Goal: Task Accomplishment & Management: Manage account settings

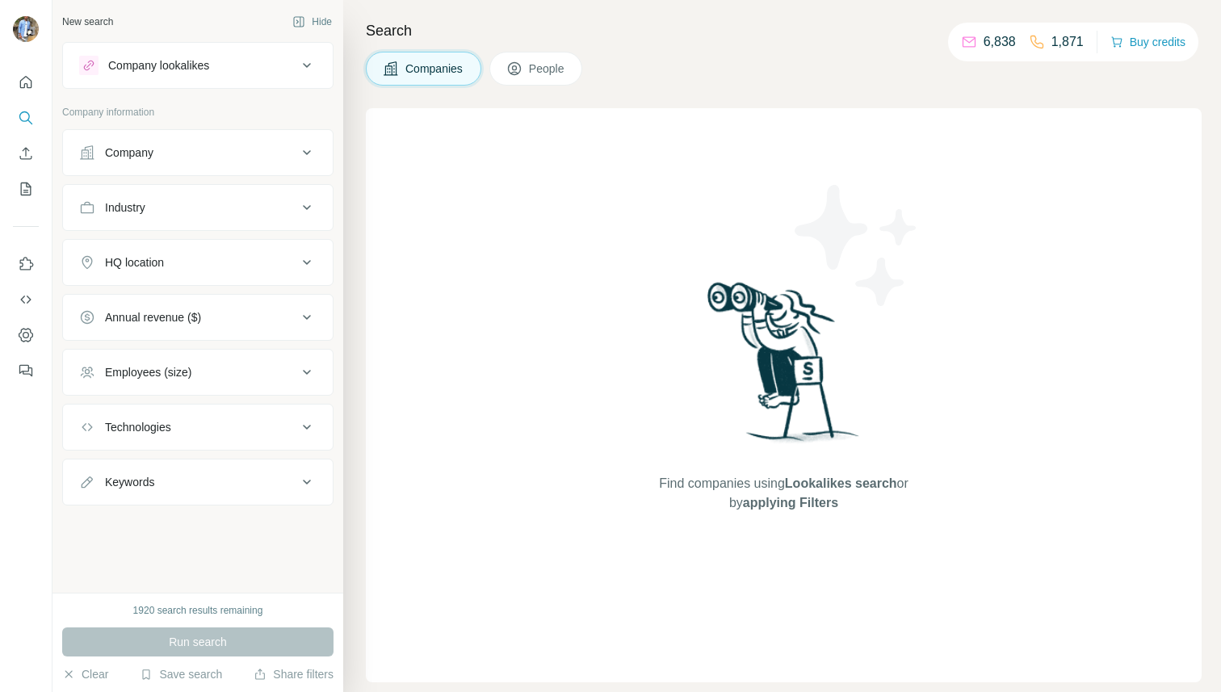
click at [548, 75] on span "People" at bounding box center [547, 69] width 37 height 16
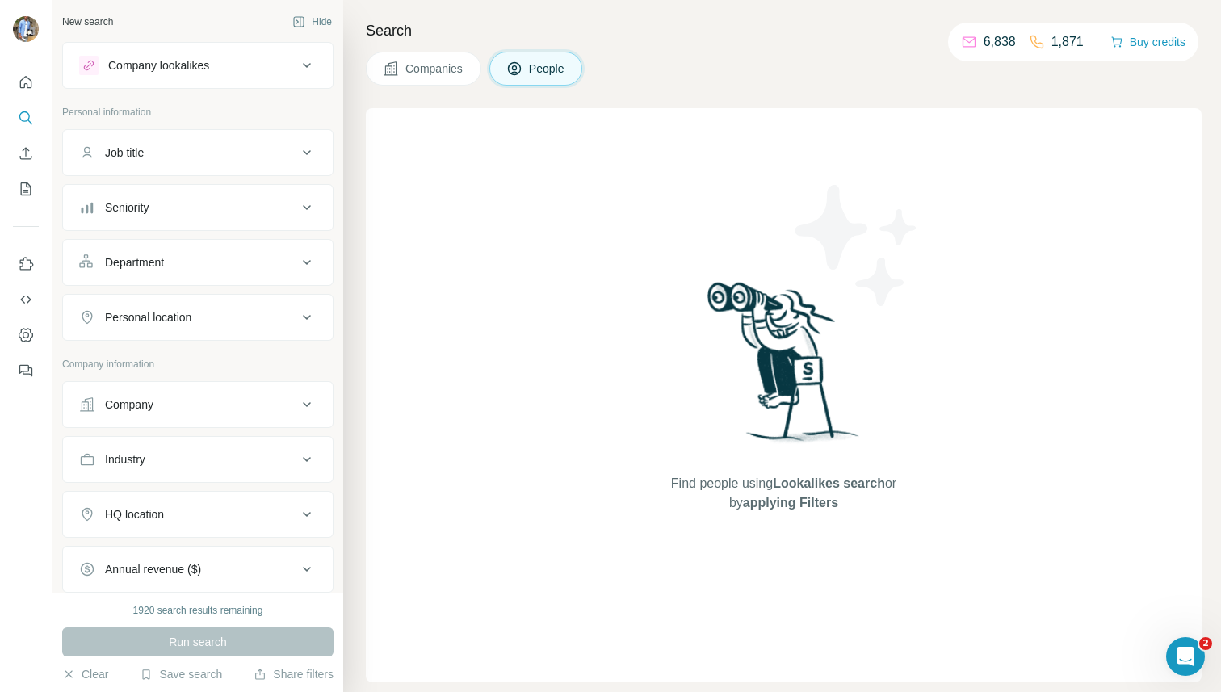
click at [173, 153] on div "Job title" at bounding box center [188, 153] width 218 height 16
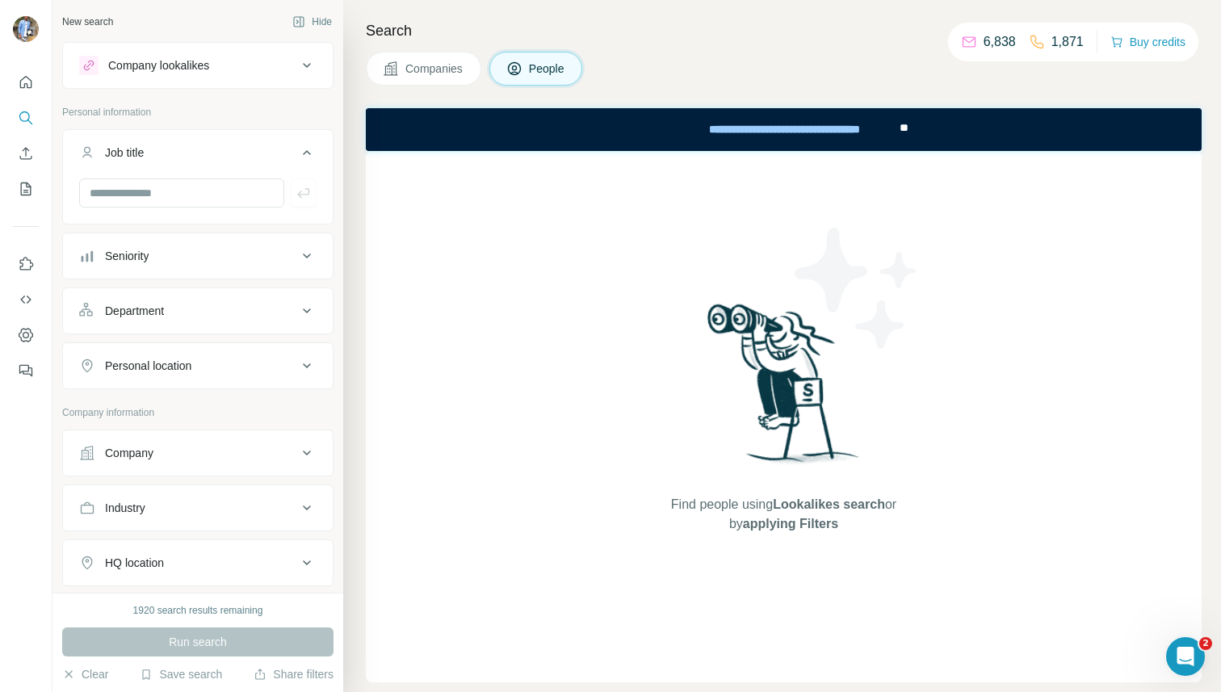
click at [140, 263] on div "Seniority" at bounding box center [127, 256] width 44 height 16
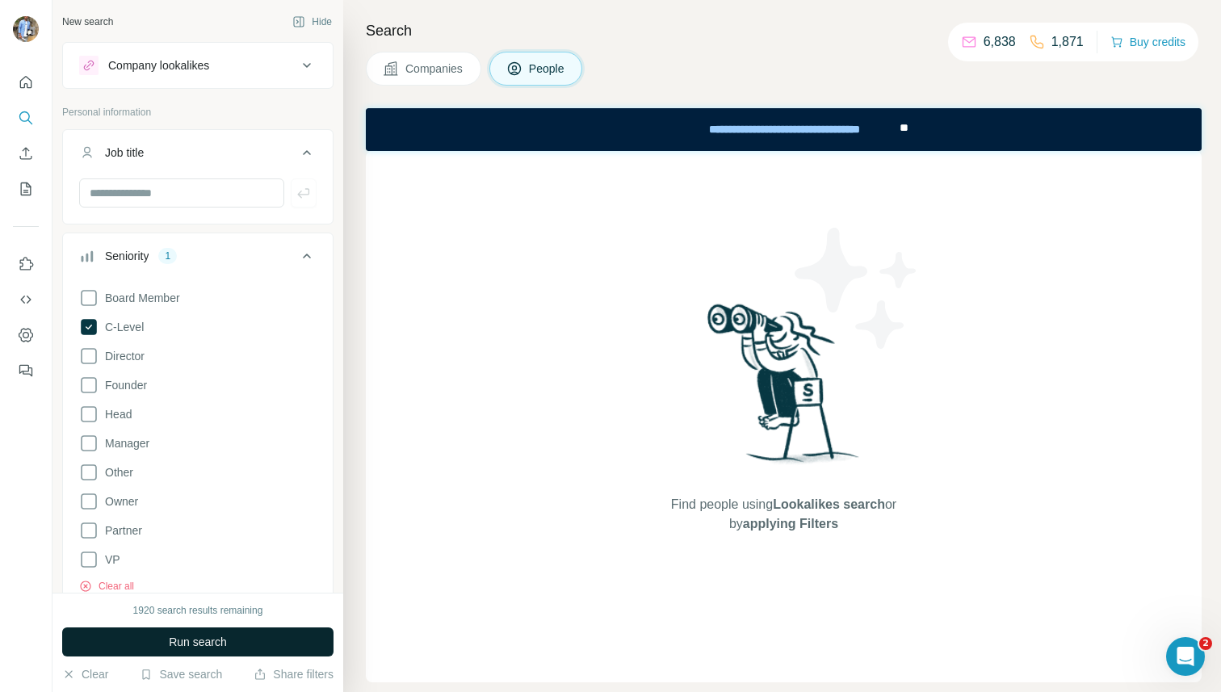
click at [169, 641] on span "Run search" at bounding box center [198, 642] width 58 height 16
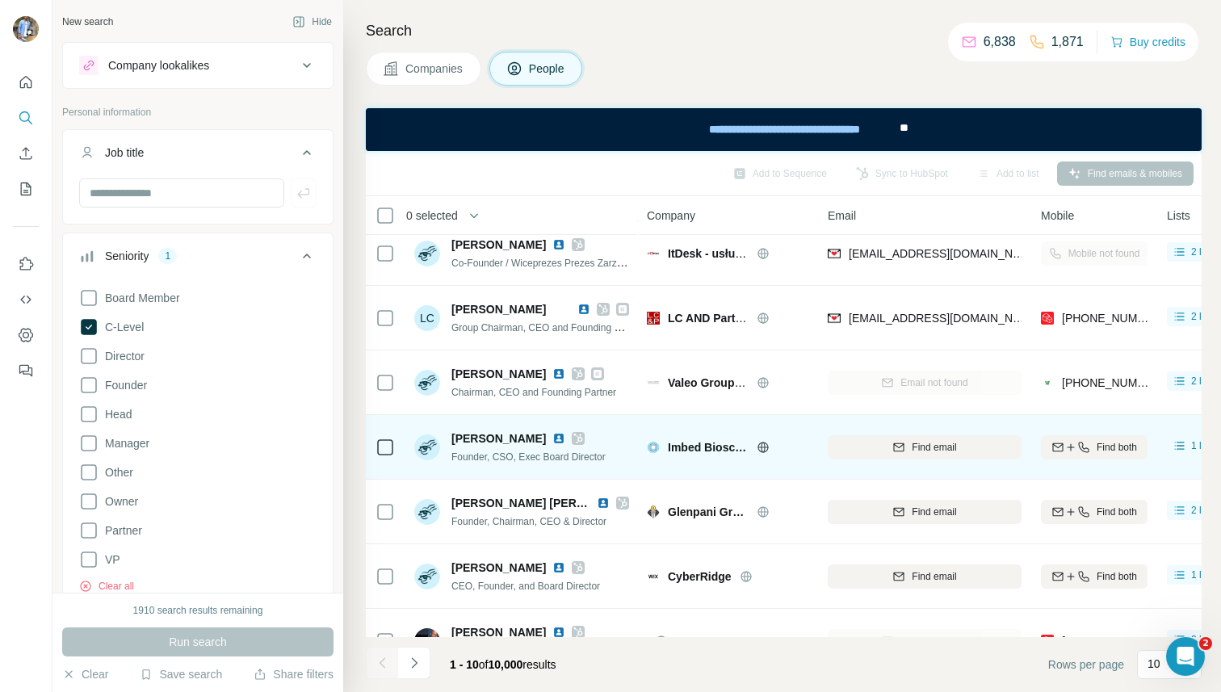
scroll to position [244, 0]
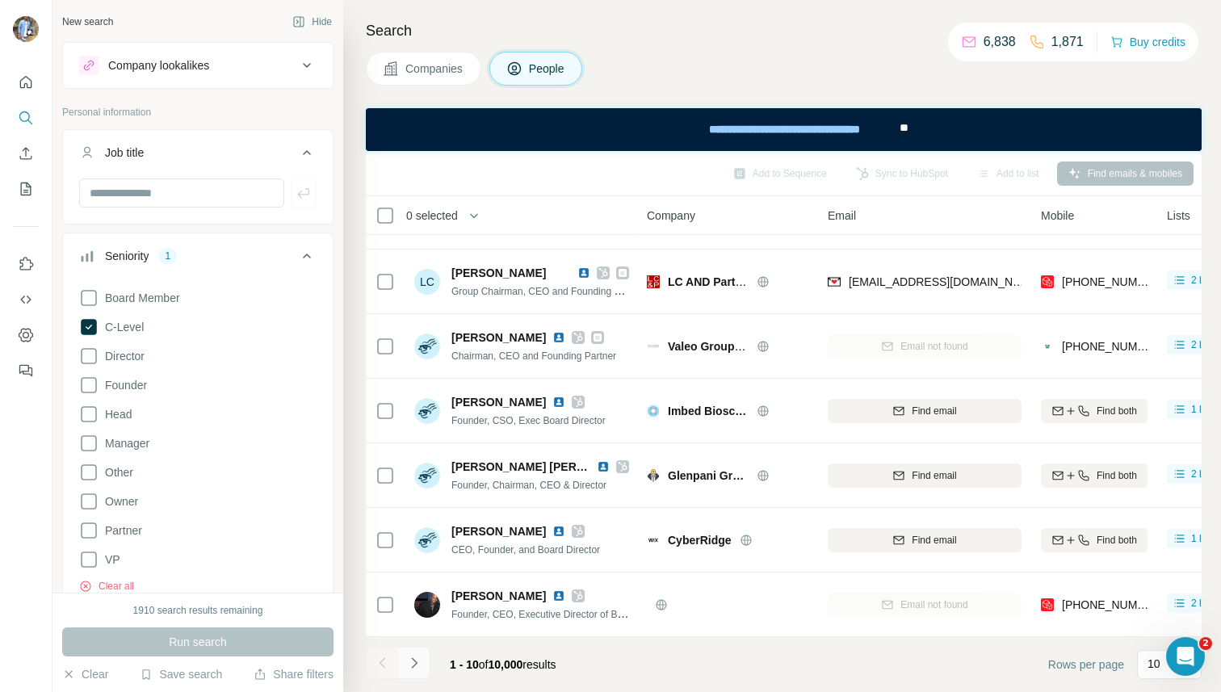
click at [420, 664] on icon "Navigate to next page" at bounding box center [414, 663] width 16 height 16
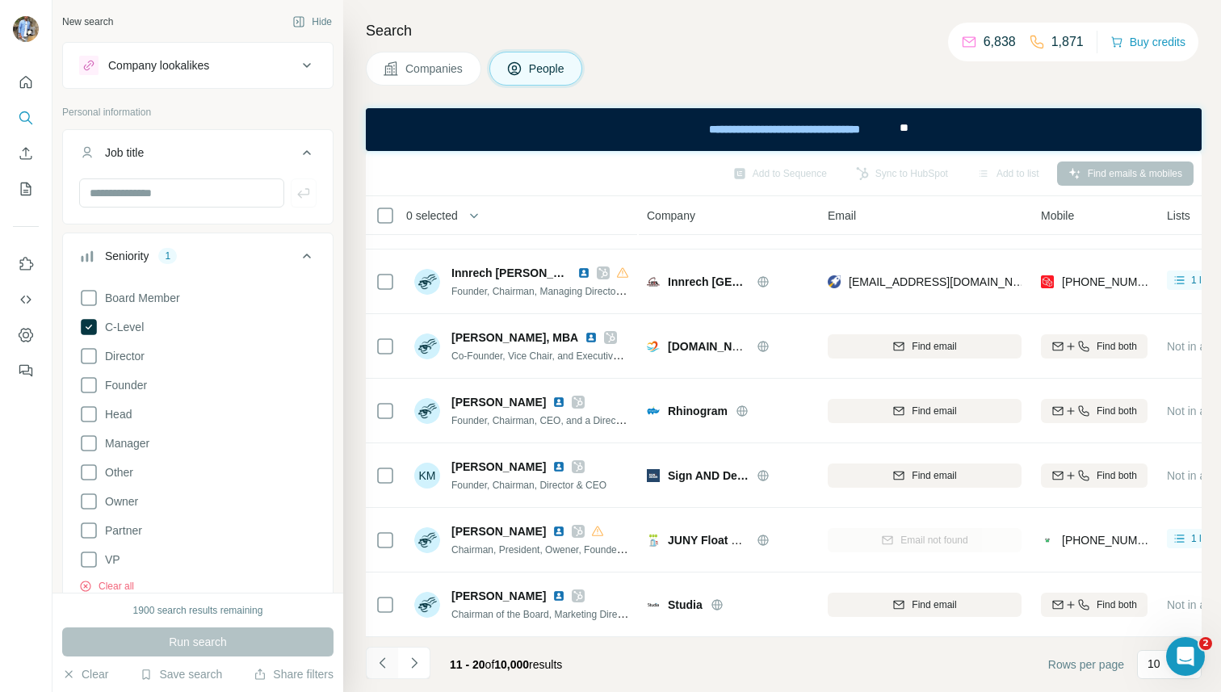
click at [388, 663] on icon "Navigate to previous page" at bounding box center [383, 663] width 16 height 16
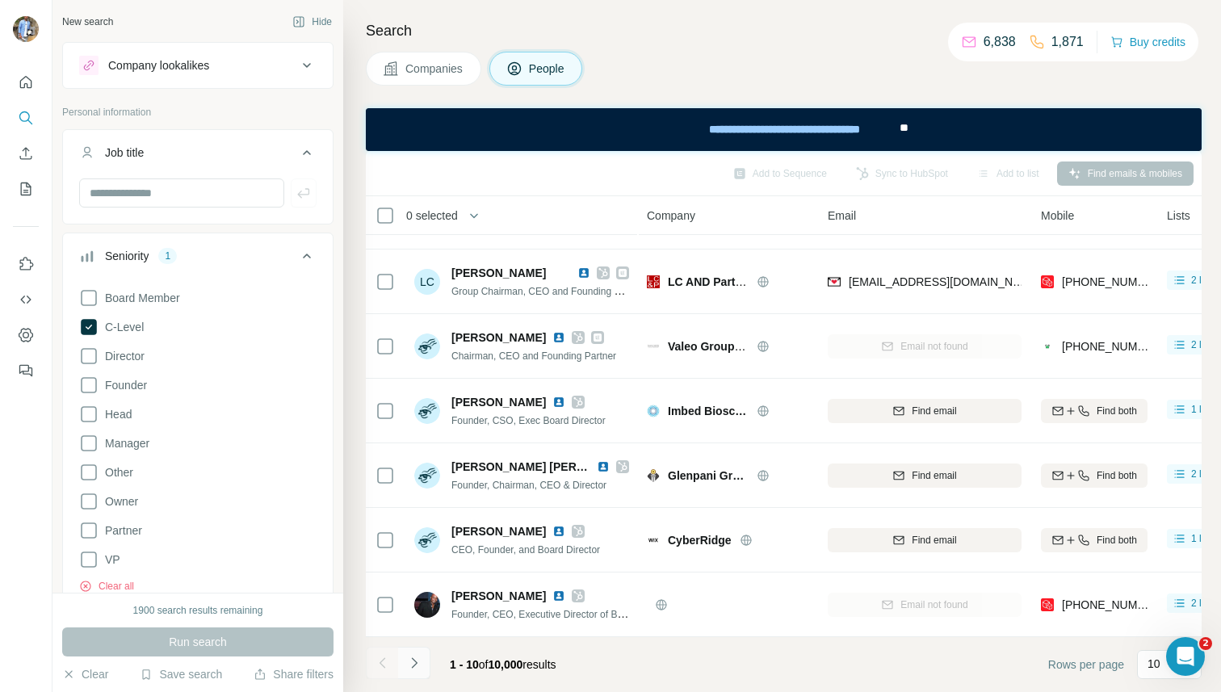
click at [414, 659] on icon "Navigate to next page" at bounding box center [414, 663] width 16 height 16
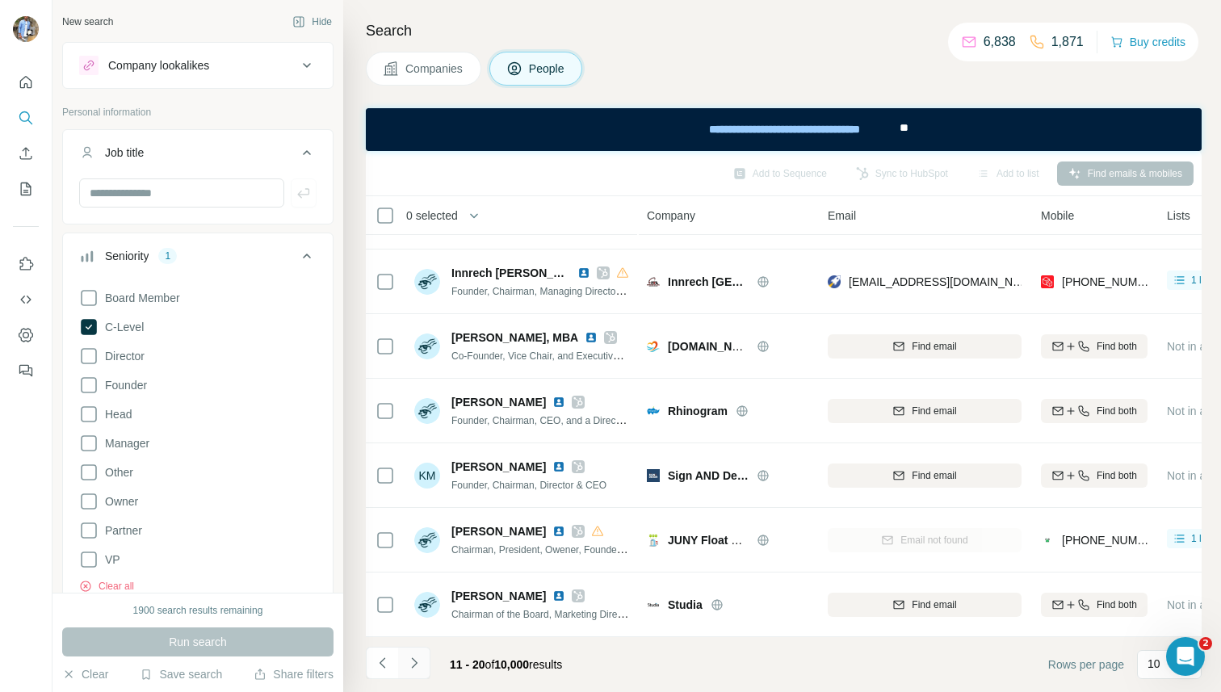
click at [414, 659] on icon "Navigate to next page" at bounding box center [414, 663] width 16 height 16
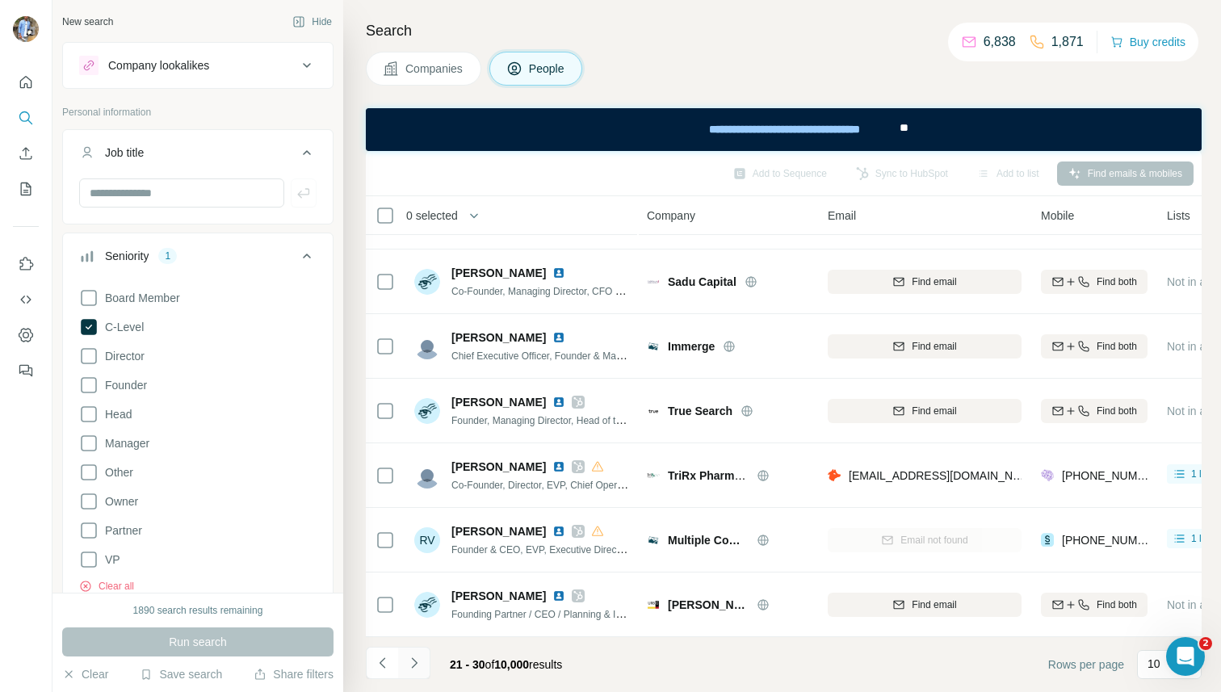
click at [418, 656] on icon "Navigate to next page" at bounding box center [414, 663] width 16 height 16
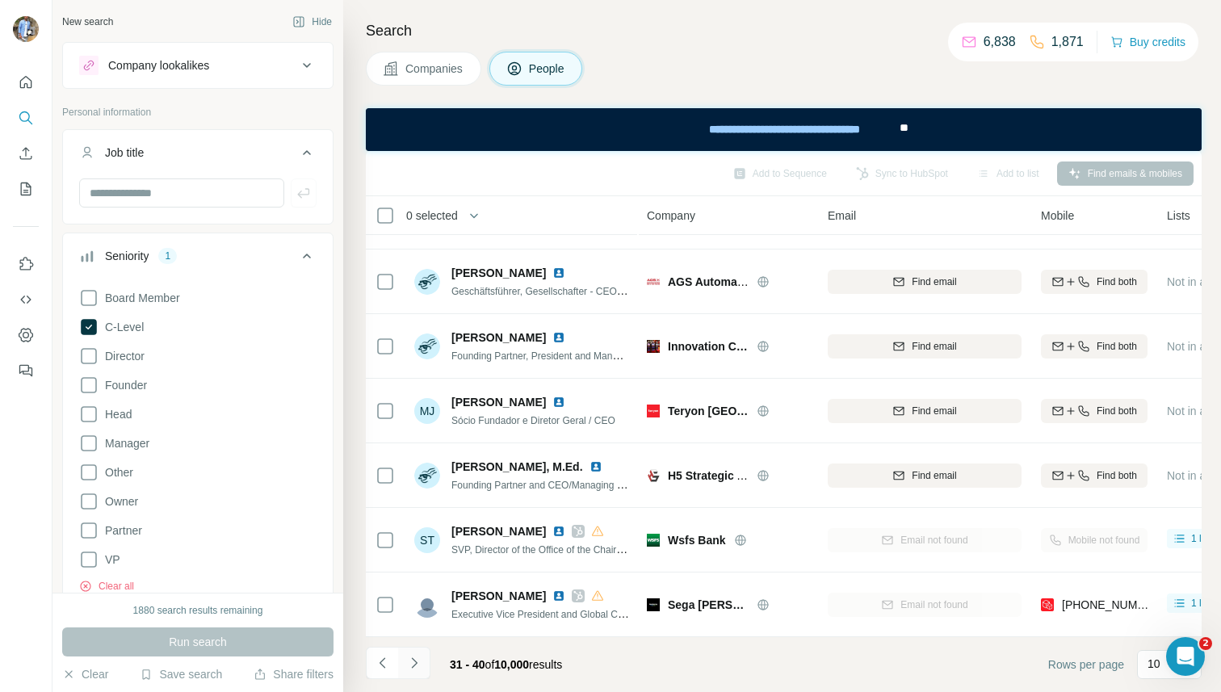
click at [422, 669] on button "Navigate to next page" at bounding box center [414, 663] width 32 height 32
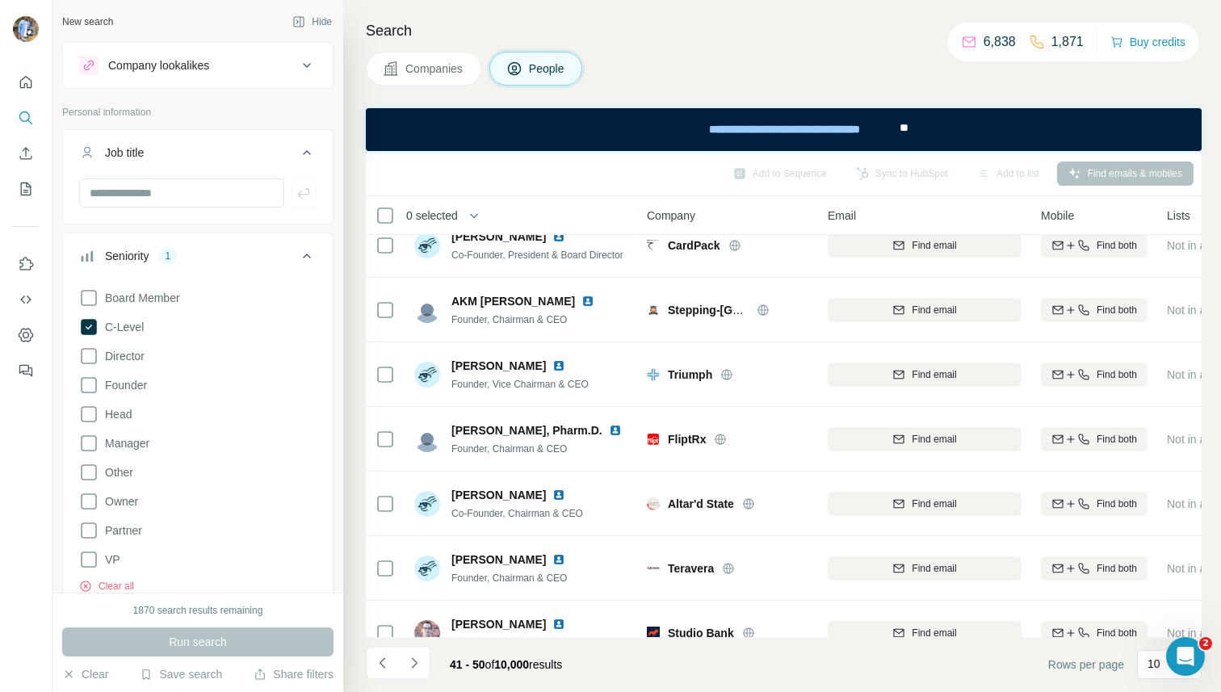
scroll to position [0, 0]
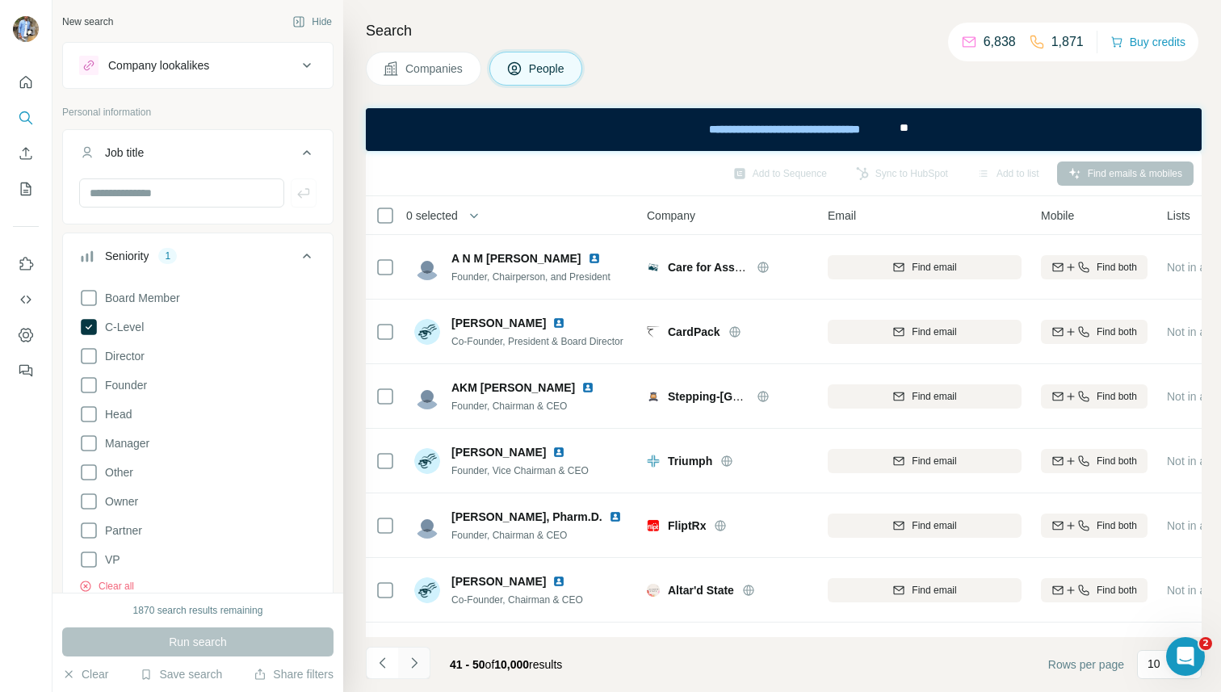
click at [417, 659] on icon "Navigate to next page" at bounding box center [414, 663] width 16 height 16
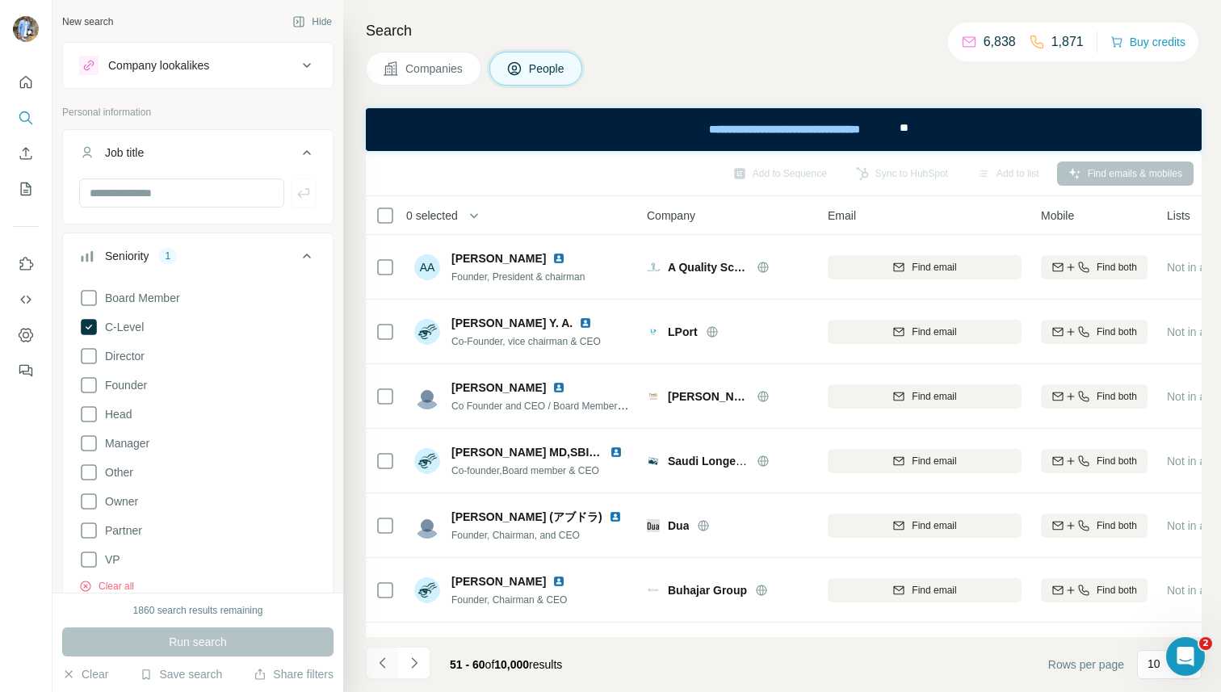
click at [383, 660] on icon "Navigate to previous page" at bounding box center [382, 662] width 6 height 11
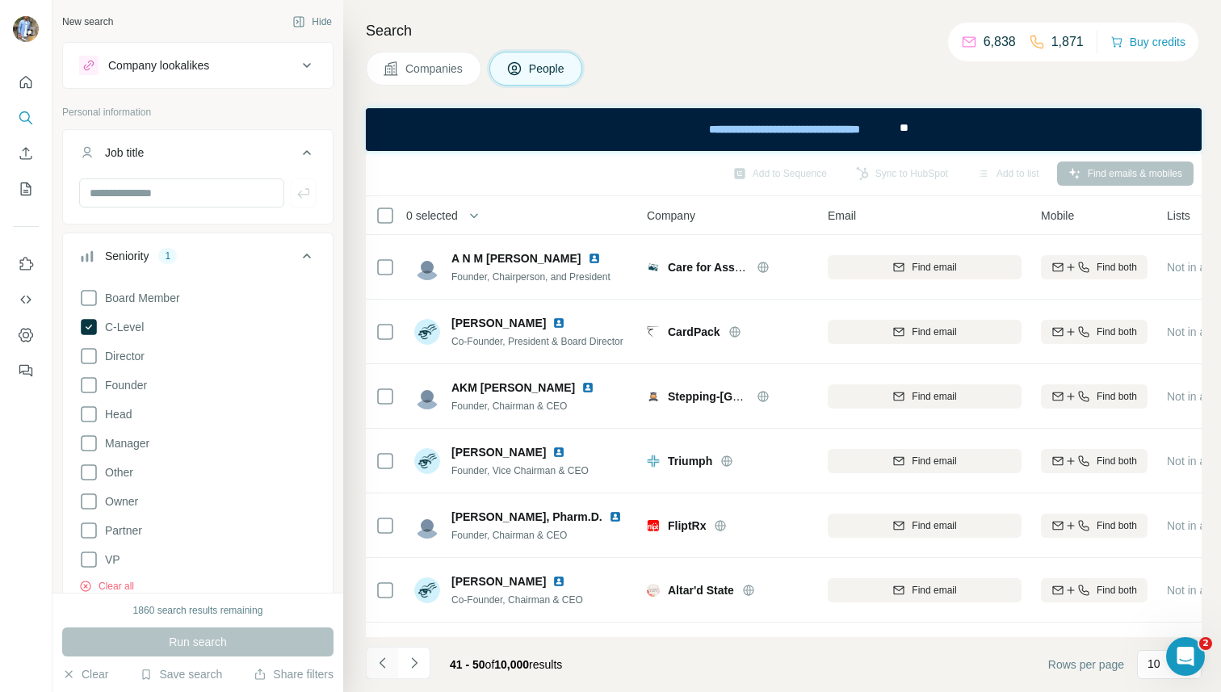
click at [383, 660] on icon "Navigate to previous page" at bounding box center [382, 662] width 6 height 11
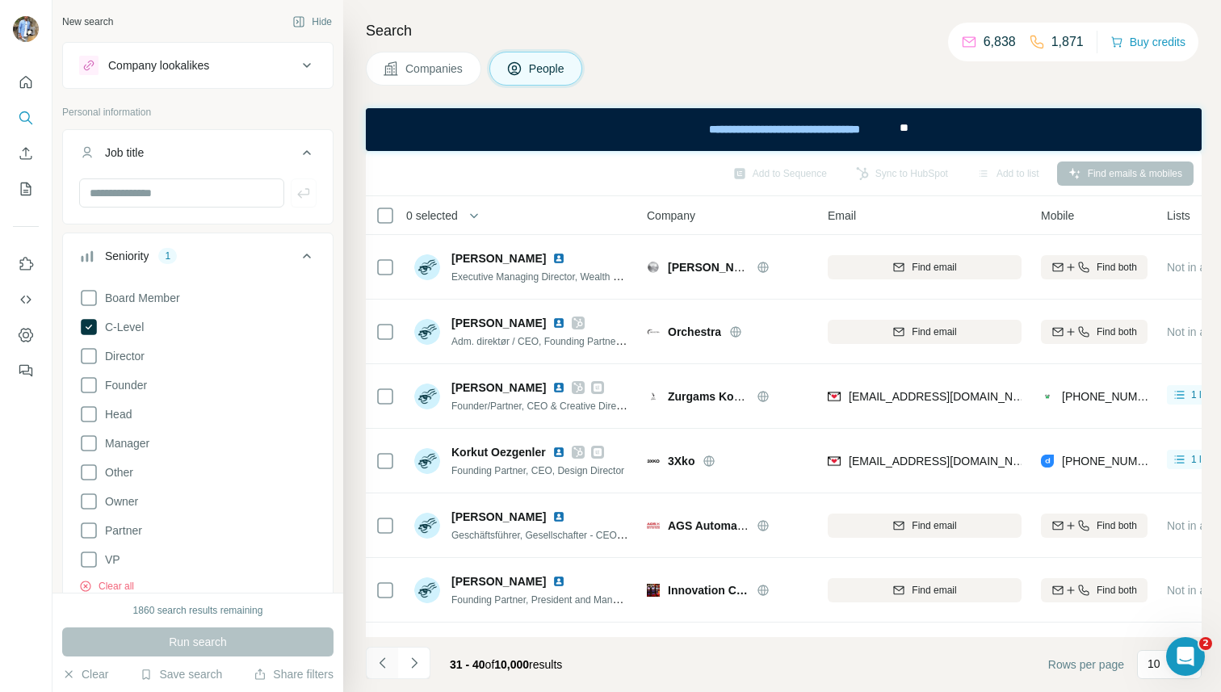
click at [383, 660] on icon "Navigate to previous page" at bounding box center [382, 662] width 6 height 11
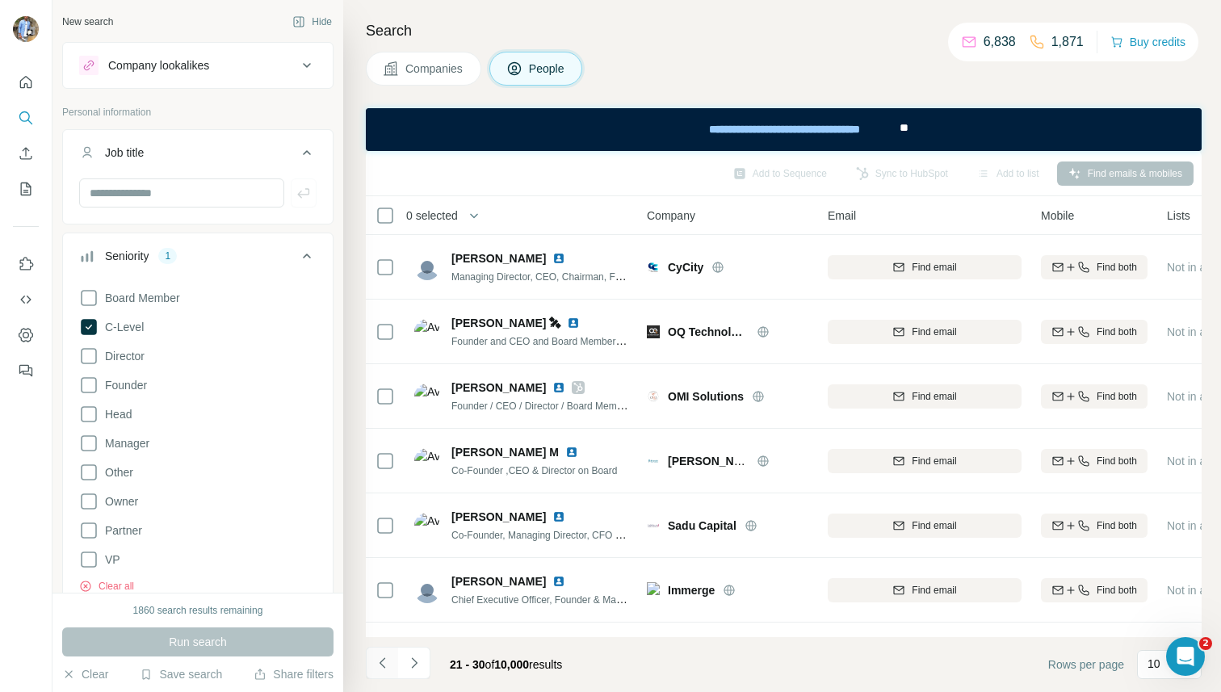
click at [383, 660] on icon "Navigate to previous page" at bounding box center [382, 662] width 6 height 11
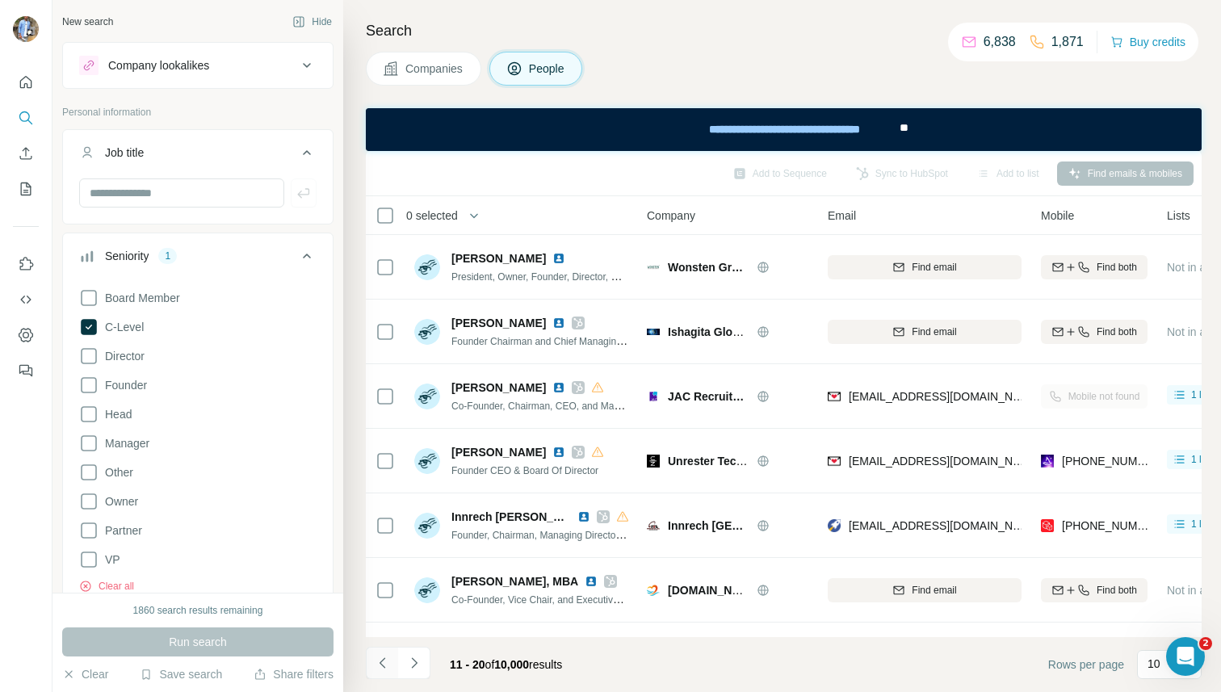
click at [380, 648] on button "Navigate to previous page" at bounding box center [382, 663] width 32 height 32
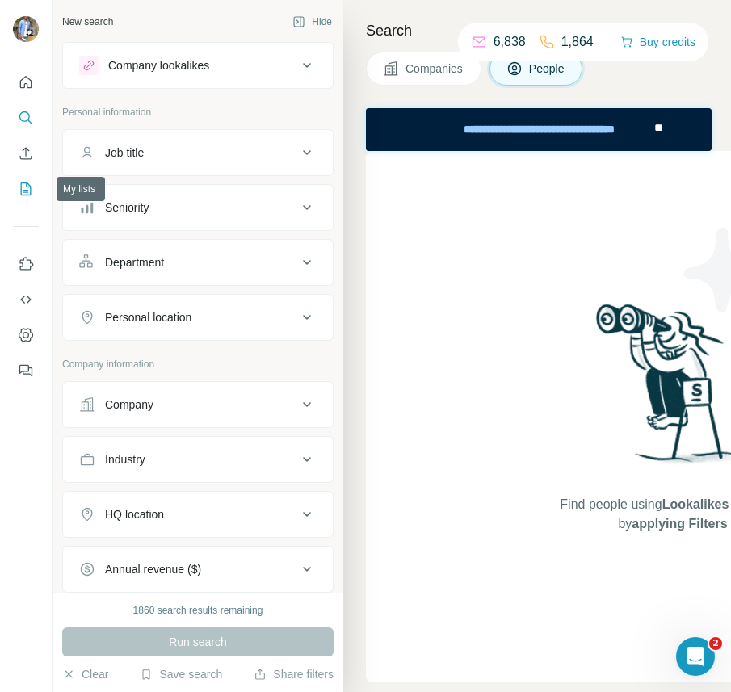
click at [27, 188] on icon "My lists" at bounding box center [26, 189] width 16 height 16
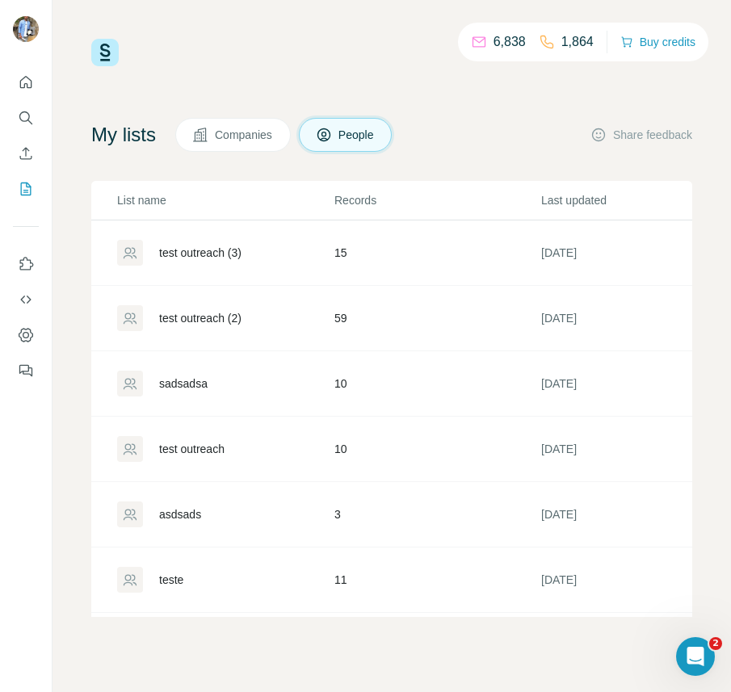
click at [223, 311] on div "test outreach (2)" at bounding box center [200, 318] width 82 height 16
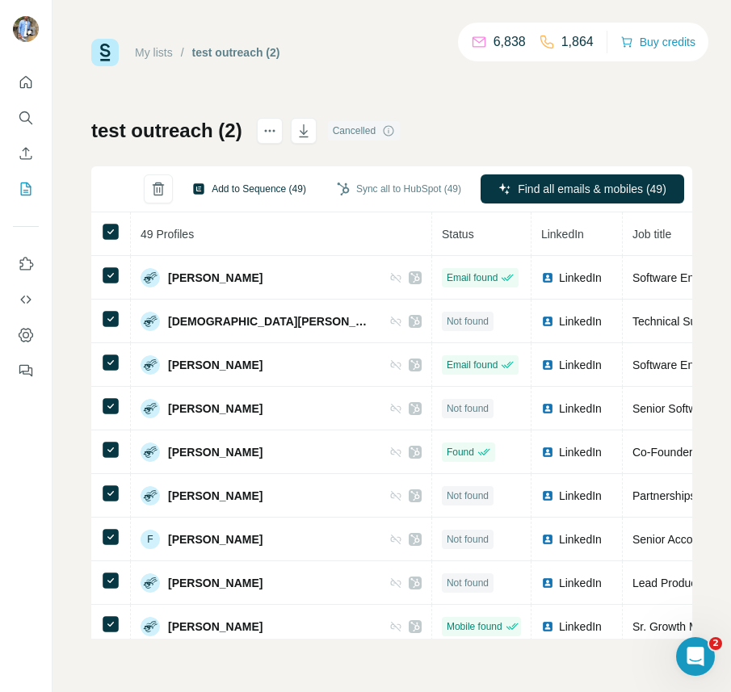
click at [220, 187] on button "Add to Sequence (49)" at bounding box center [249, 189] width 137 height 24
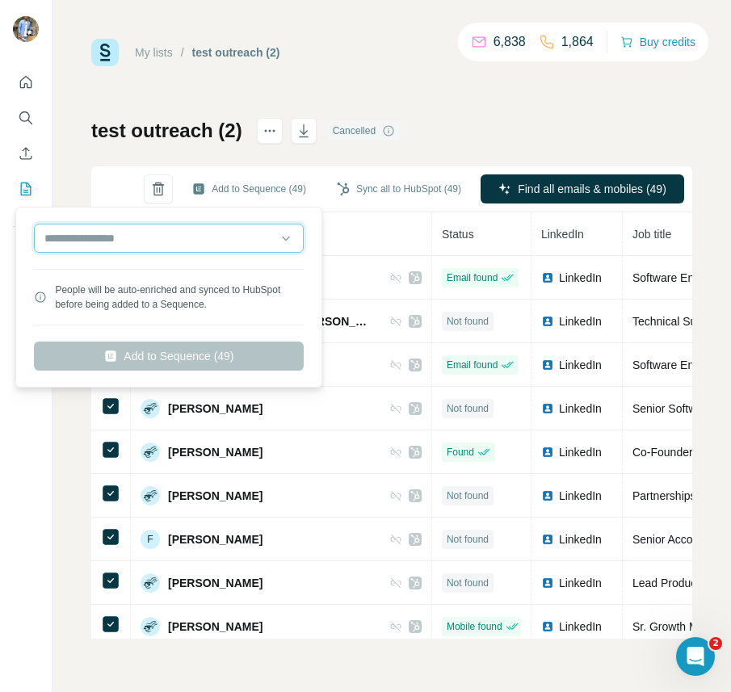
click at [179, 249] on input "text" at bounding box center [169, 238] width 270 height 29
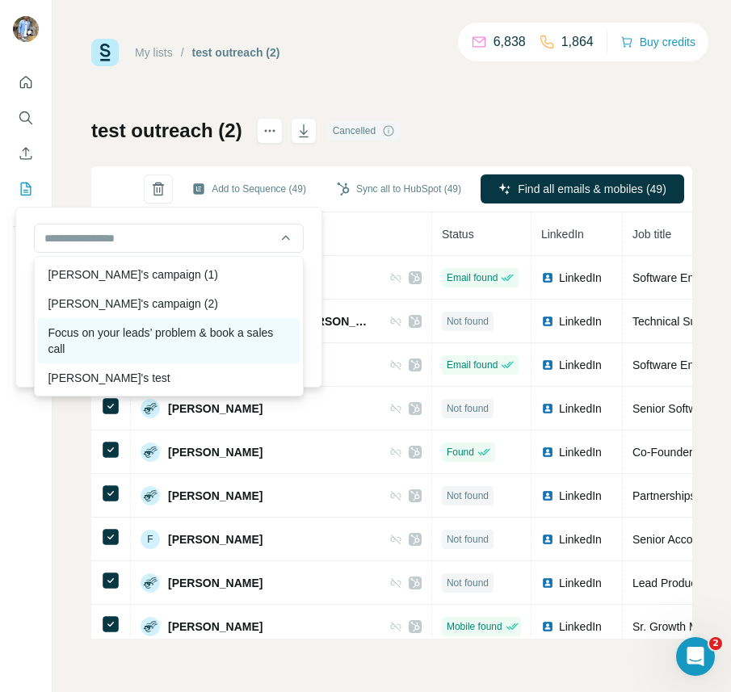
click at [149, 327] on div "Focus on your leads’ problem & book a sales call" at bounding box center [169, 340] width 262 height 45
type input "**********"
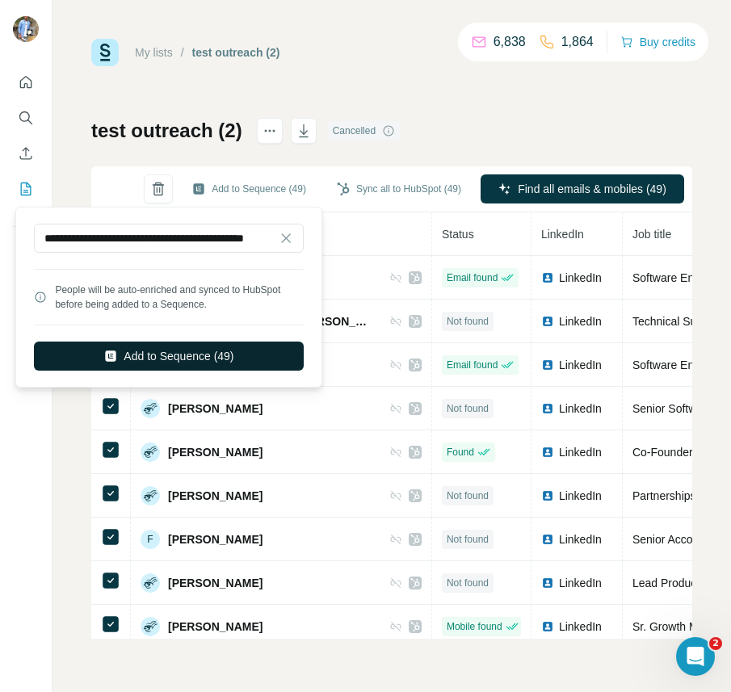
click at [179, 355] on button "Add to Sequence (49)" at bounding box center [169, 356] width 270 height 29
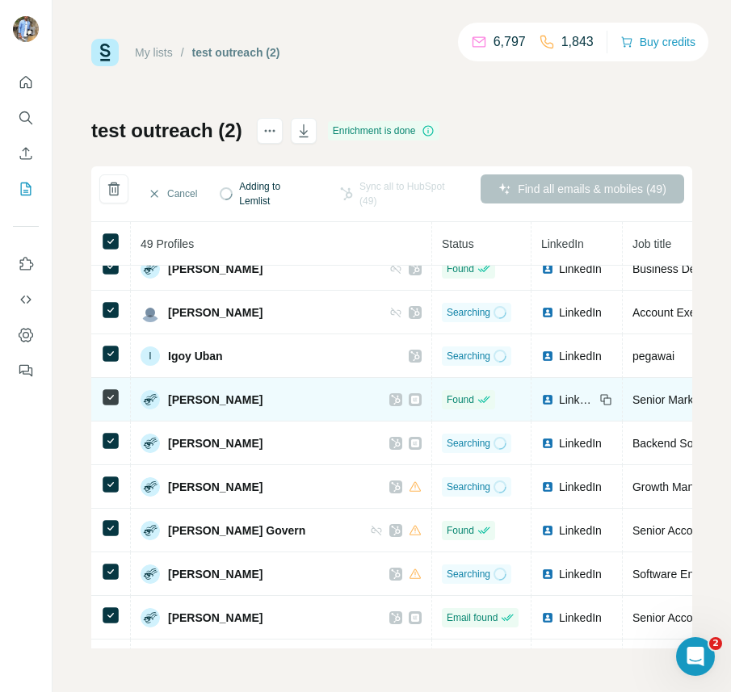
scroll to position [456, 0]
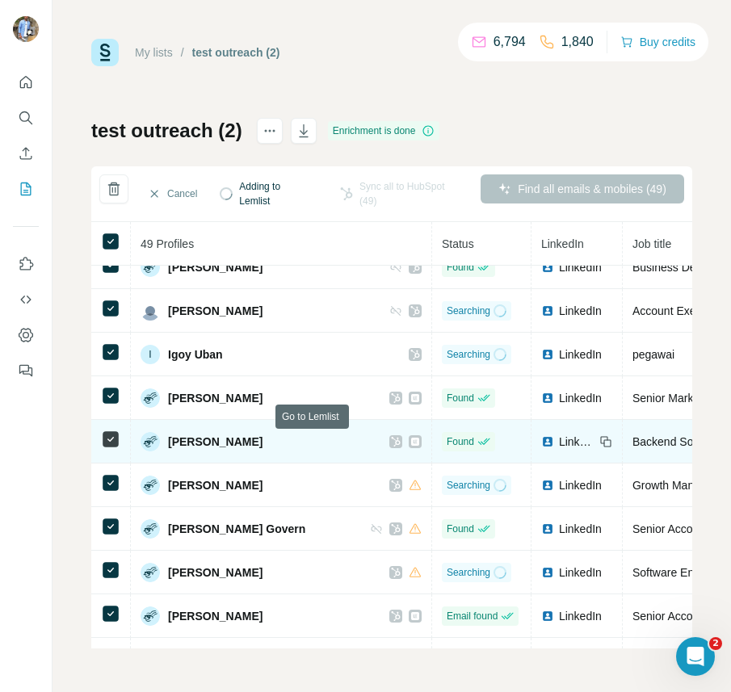
click at [410, 445] on icon at bounding box center [415, 441] width 10 height 13
click at [411, 439] on icon at bounding box center [415, 442] width 8 height 8
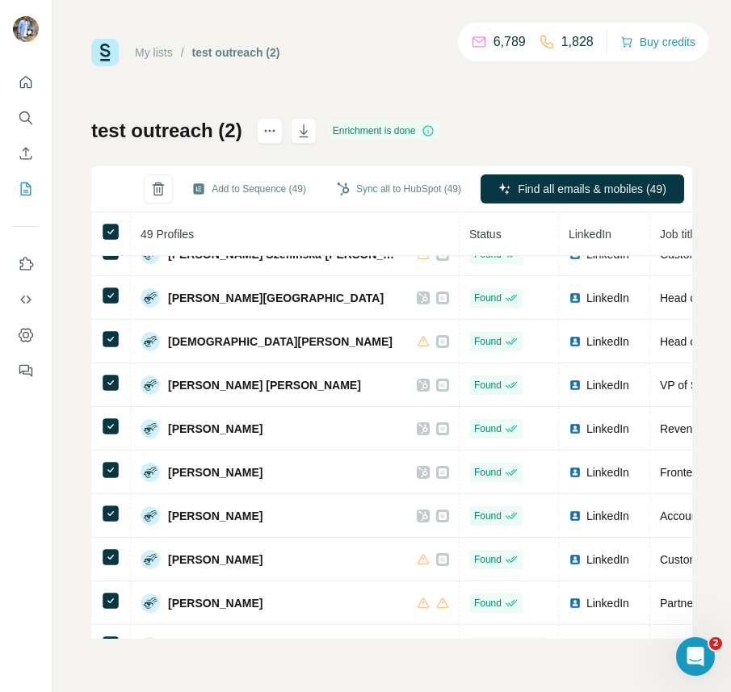
scroll to position [0, 0]
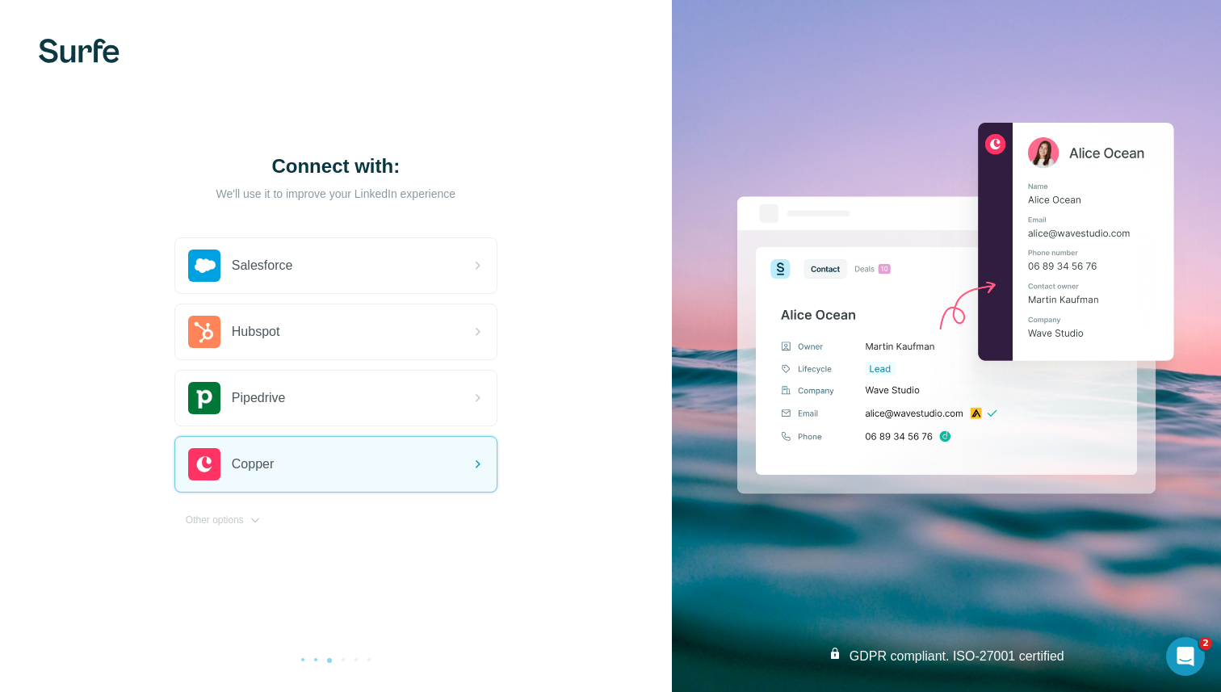
click at [342, 659] on div at bounding box center [343, 659] width 3 height 3
